Goal: Find specific page/section: Find specific page/section

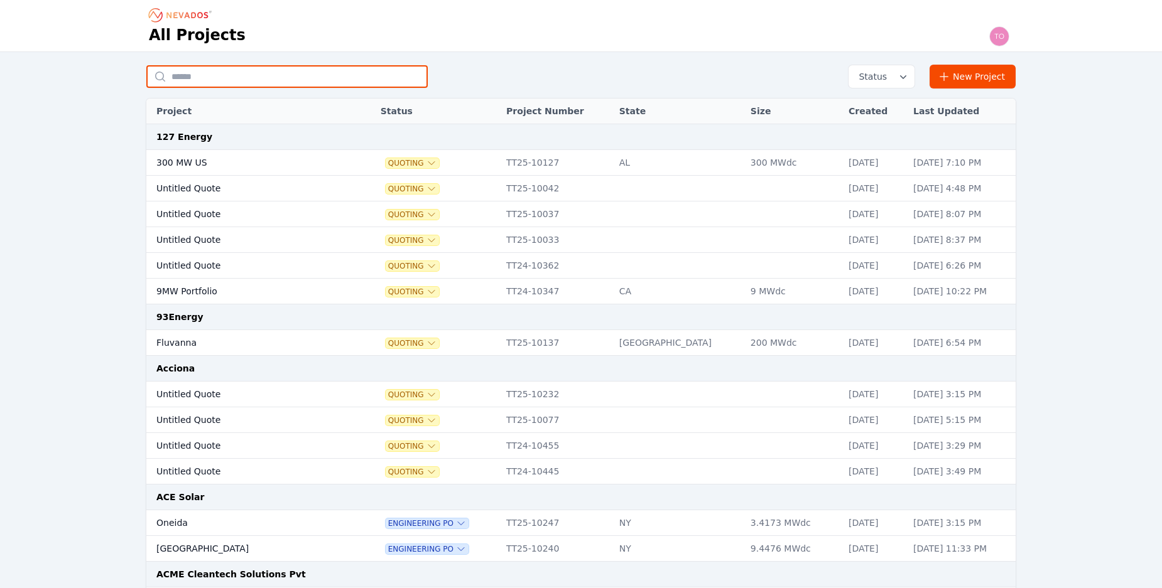
click at [373, 79] on input "text" at bounding box center [286, 76] width 281 height 23
type input "**********"
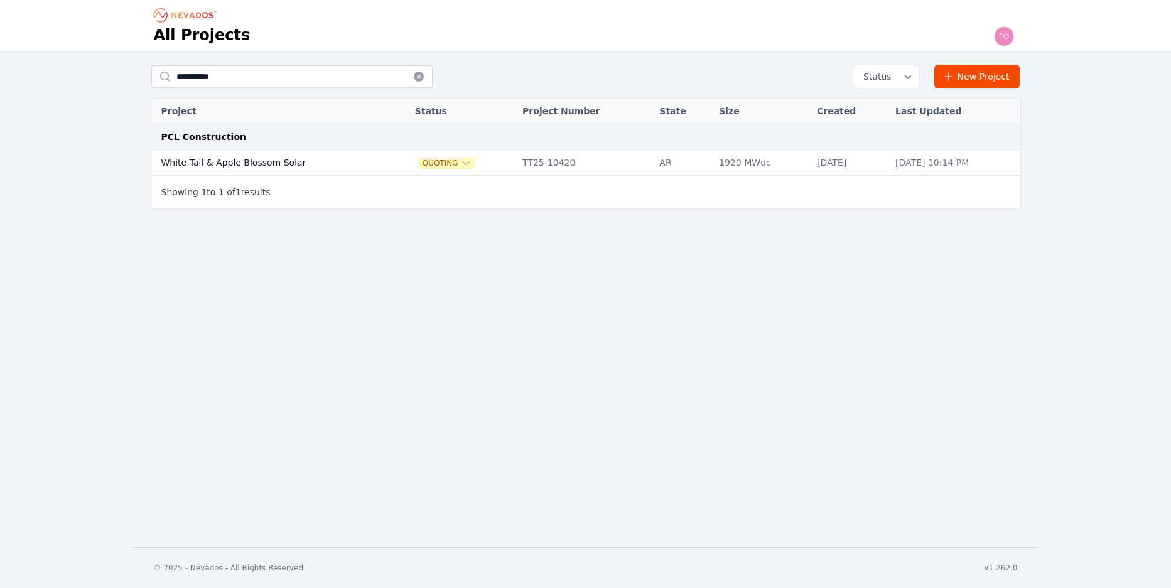
click at [233, 162] on td "White Tail & Apple Blossom Solar" at bounding box center [270, 163] width 239 height 26
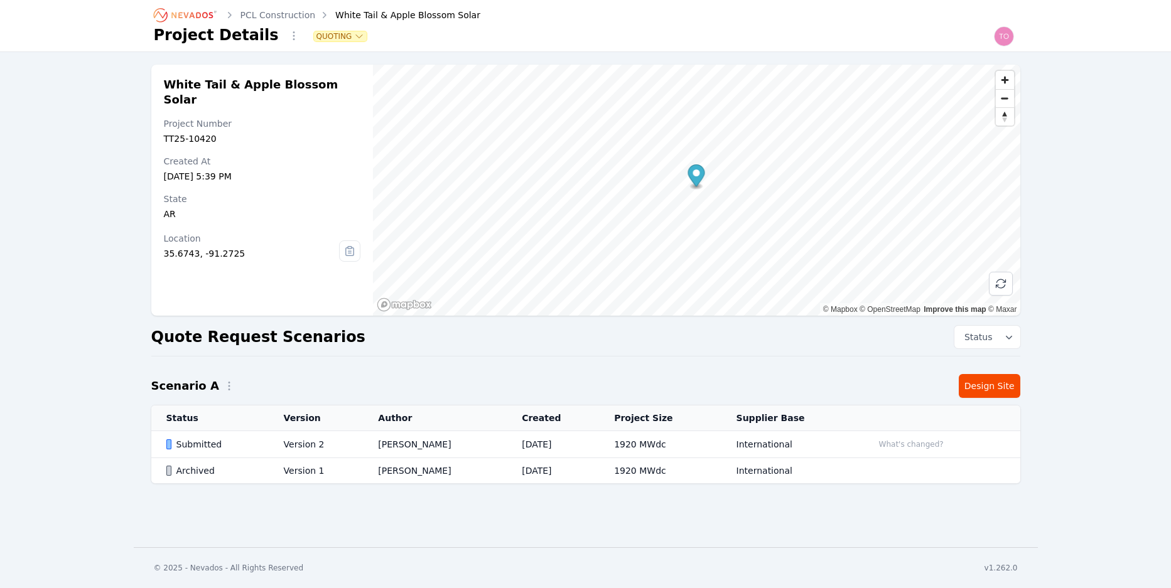
click at [200, 444] on div "Submitted" at bounding box center [214, 444] width 96 height 13
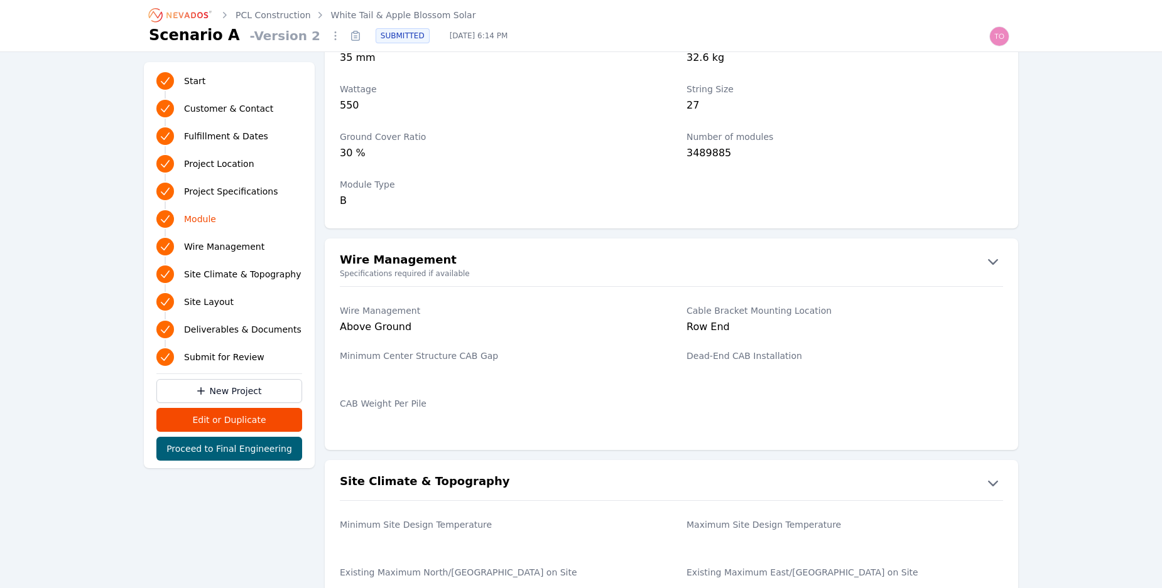
scroll to position [1443, 0]
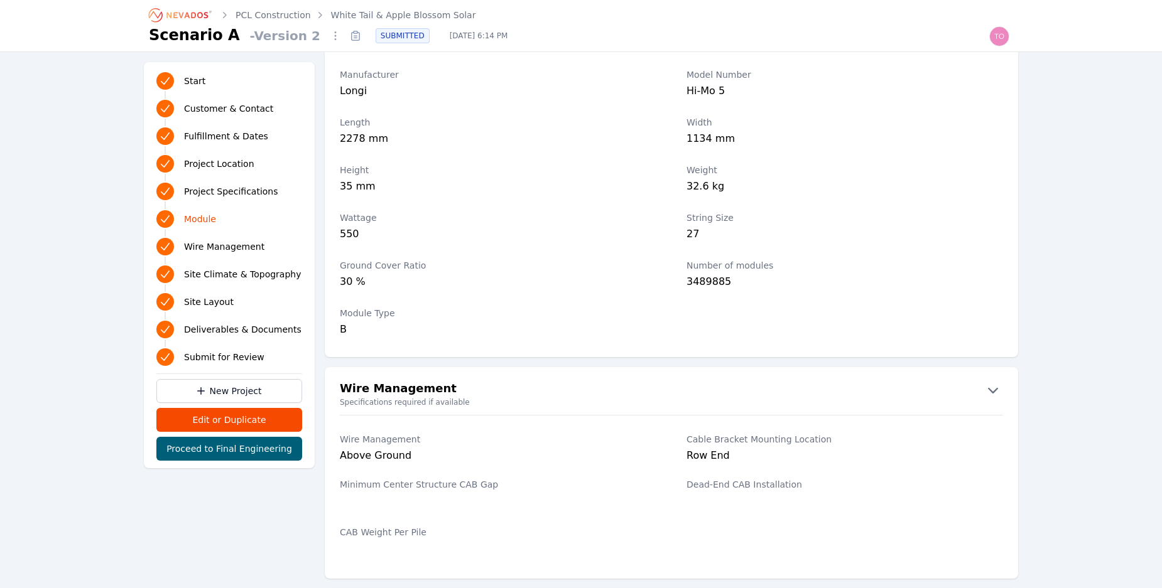
click at [250, 332] on span "Deliverables & Documents" at bounding box center [242, 329] width 117 height 13
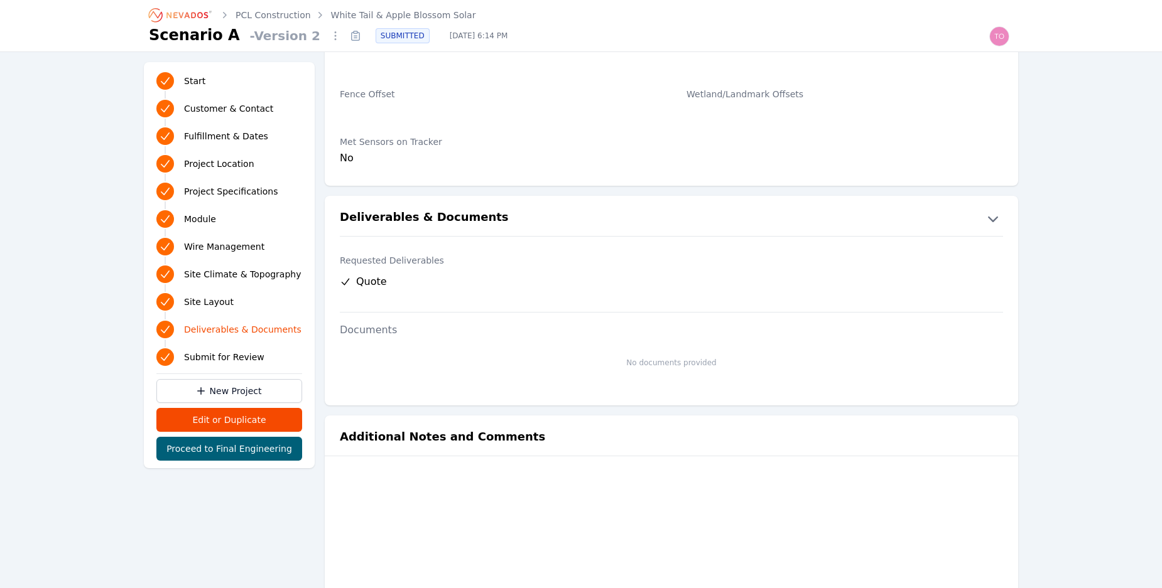
scroll to position [2465, 0]
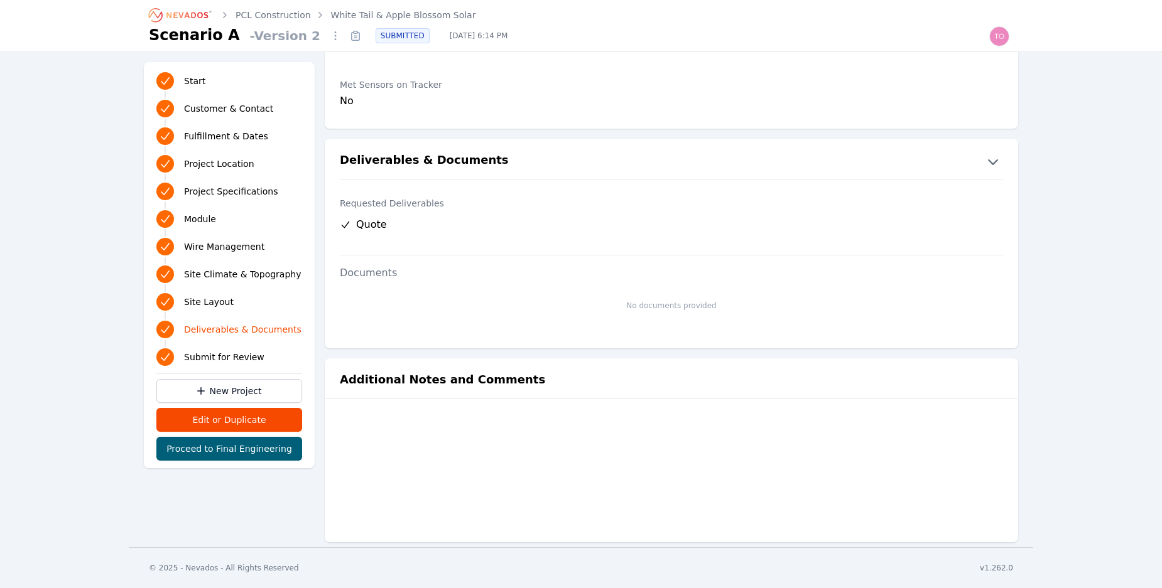
click at [249, 250] on span "Wire Management" at bounding box center [224, 247] width 80 height 13
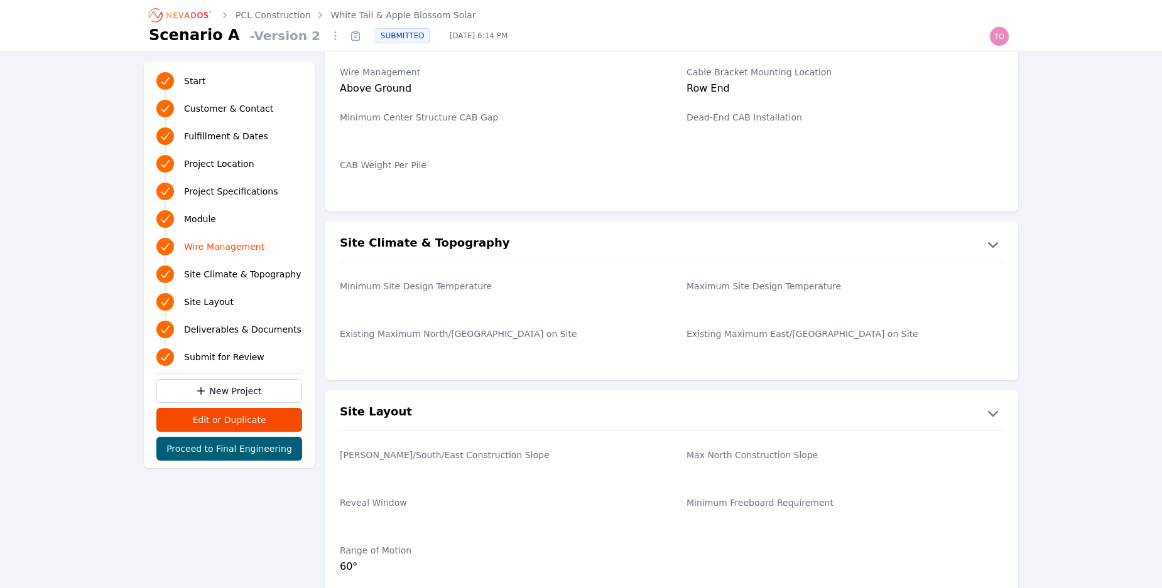
scroll to position [1805, 0]
